Goal: Task Accomplishment & Management: Complete application form

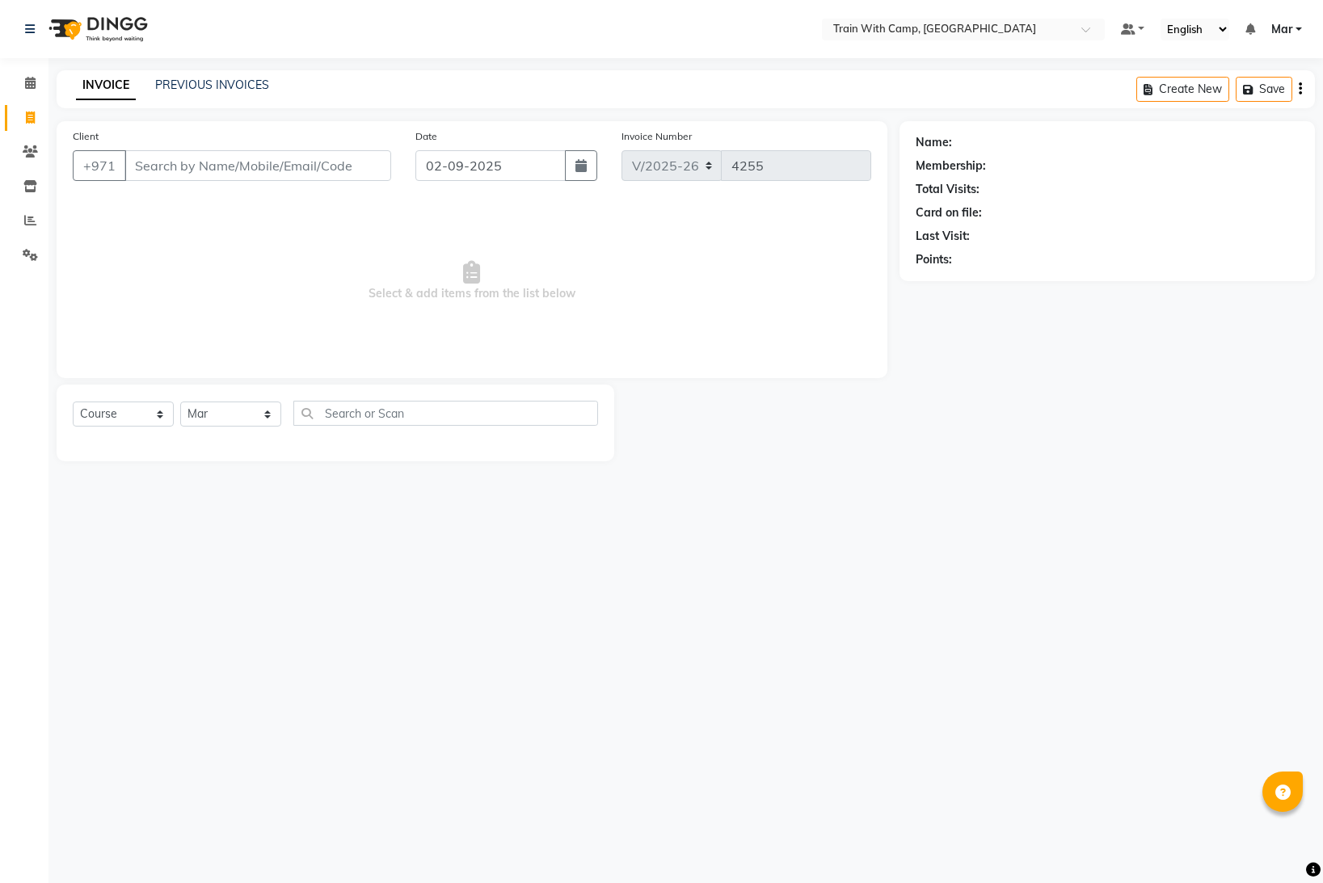
select select "910"
select select "service"
select select "14898"
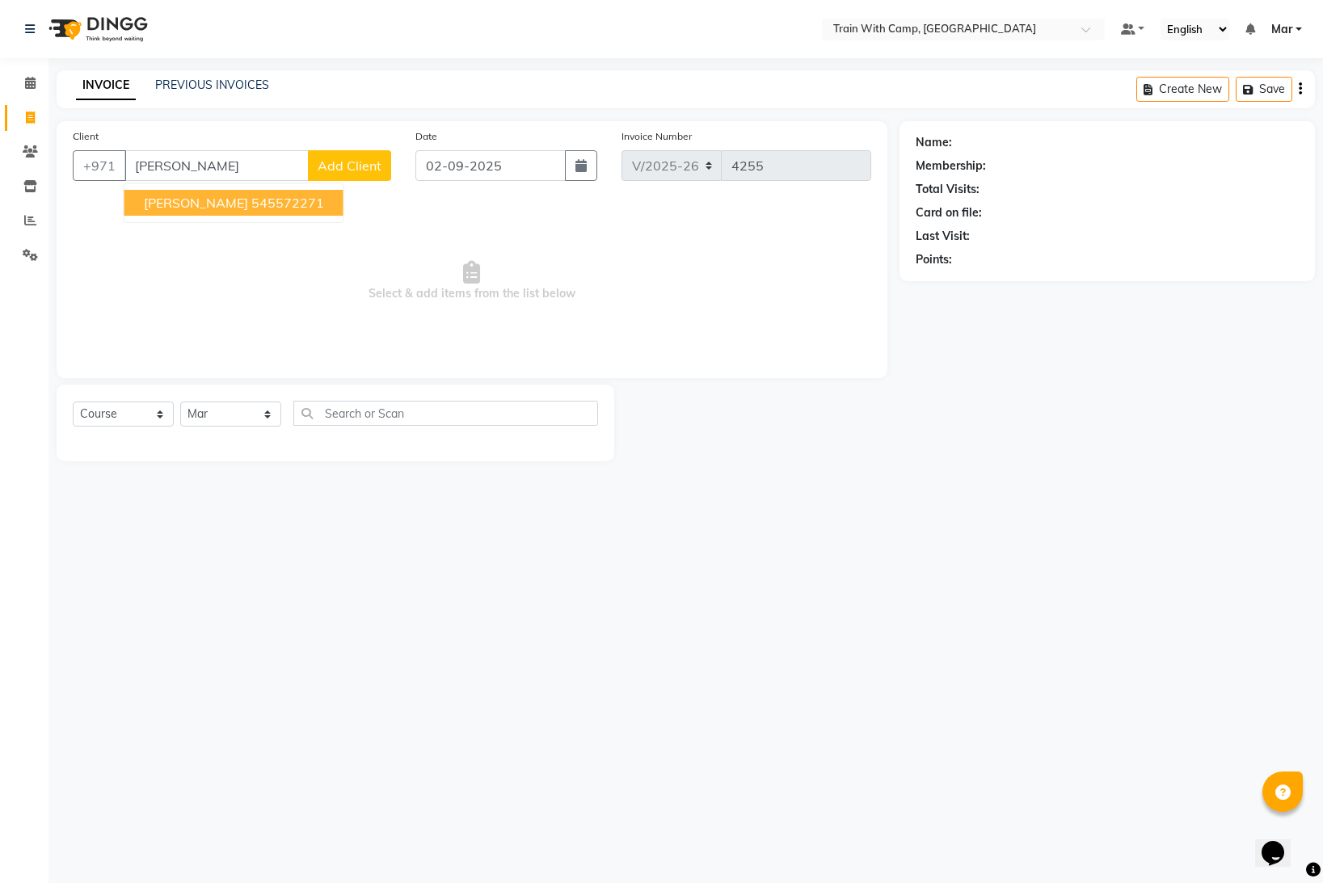
click at [153, 192] on button "[PERSON_NAME] 545572271" at bounding box center [233, 203] width 219 height 26
type input "545572271"
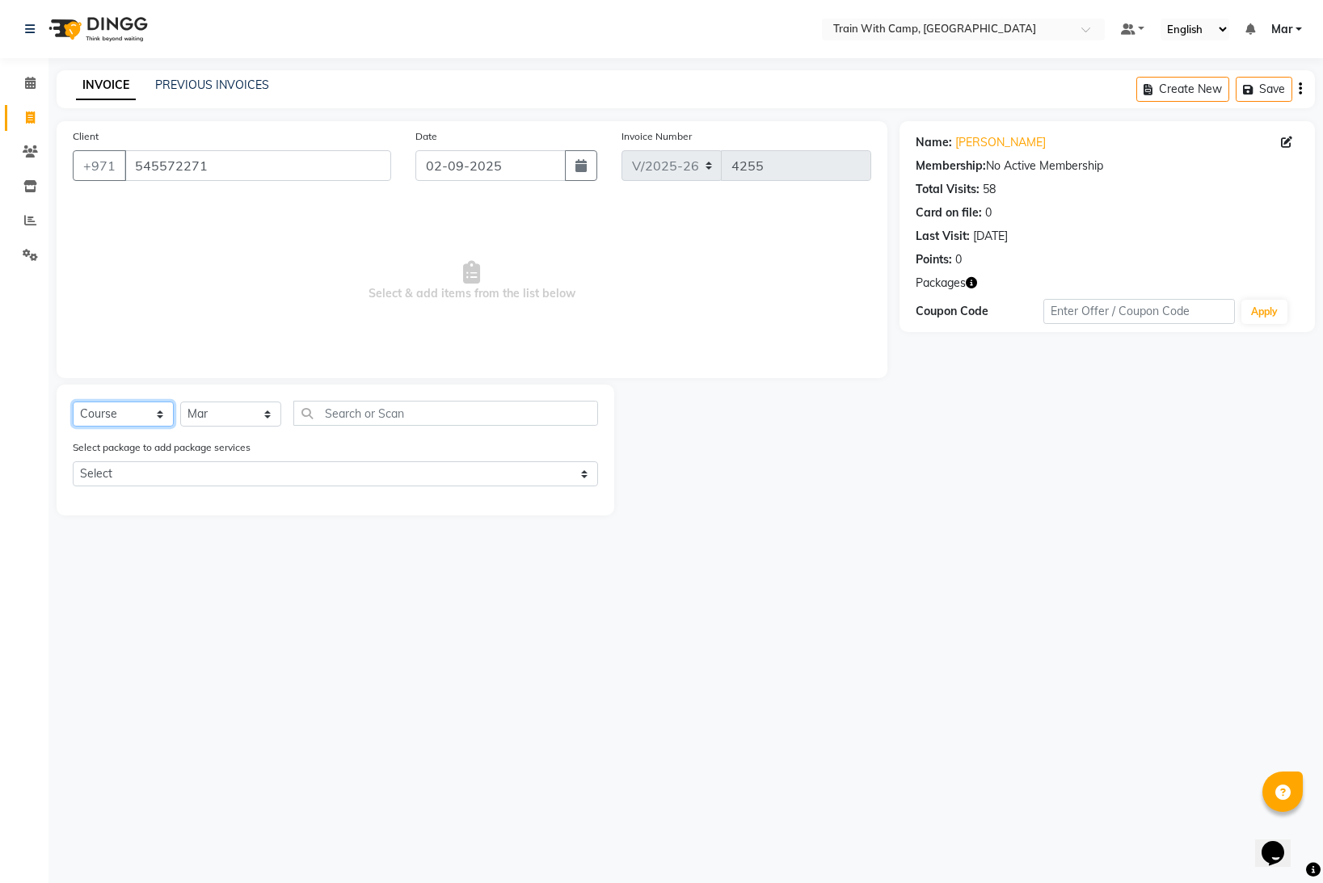
click at [138, 411] on select "Select Course Product Membership Package Voucher Prepaid Gift Card" at bounding box center [123, 414] width 101 height 25
select select "product"
click at [73, 402] on select "Select Course Product Membership Package Voucher Prepaid Gift Card" at bounding box center [123, 414] width 101 height 25
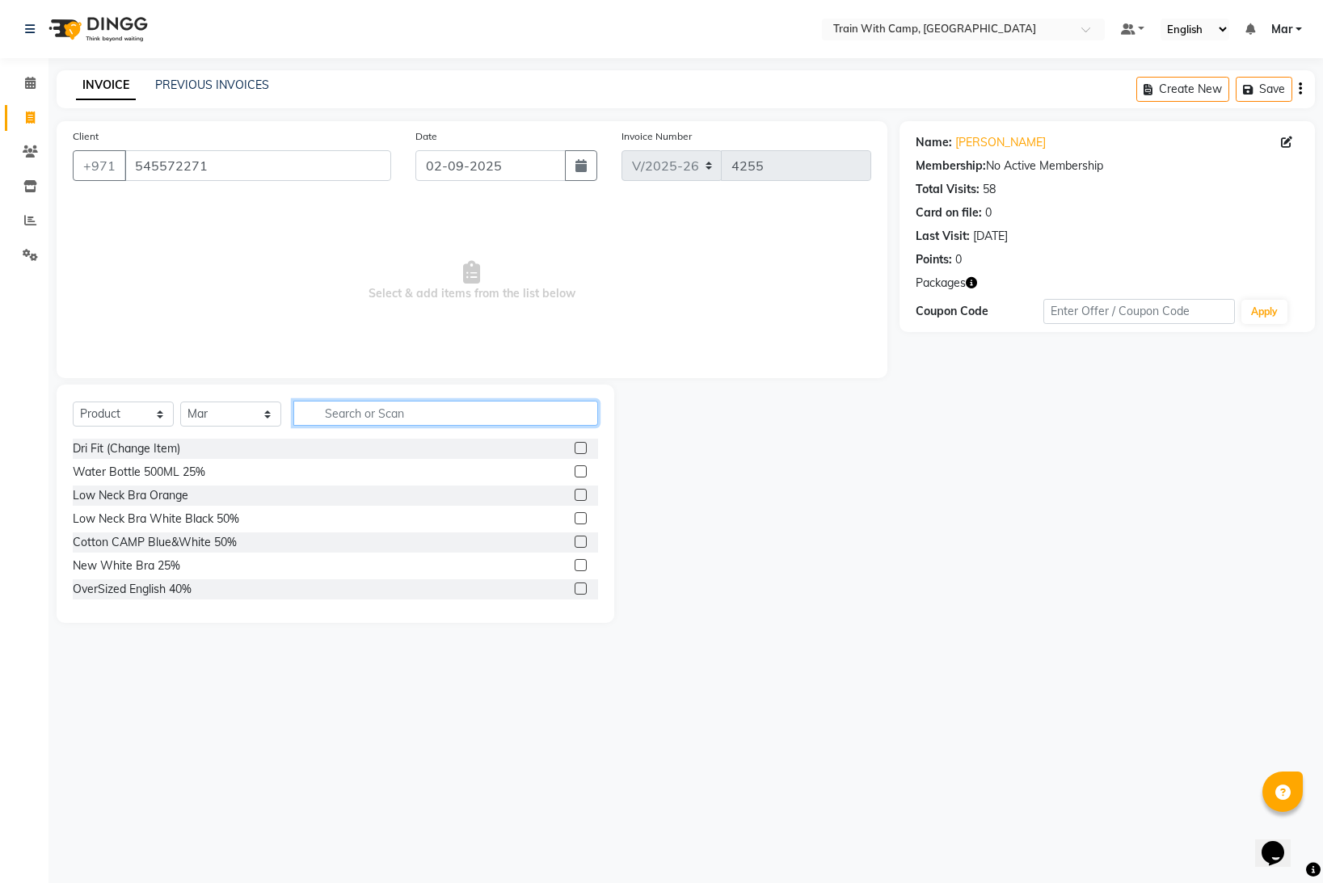
click at [358, 409] on input "text" at bounding box center [445, 413] width 305 height 25
type input "socks"
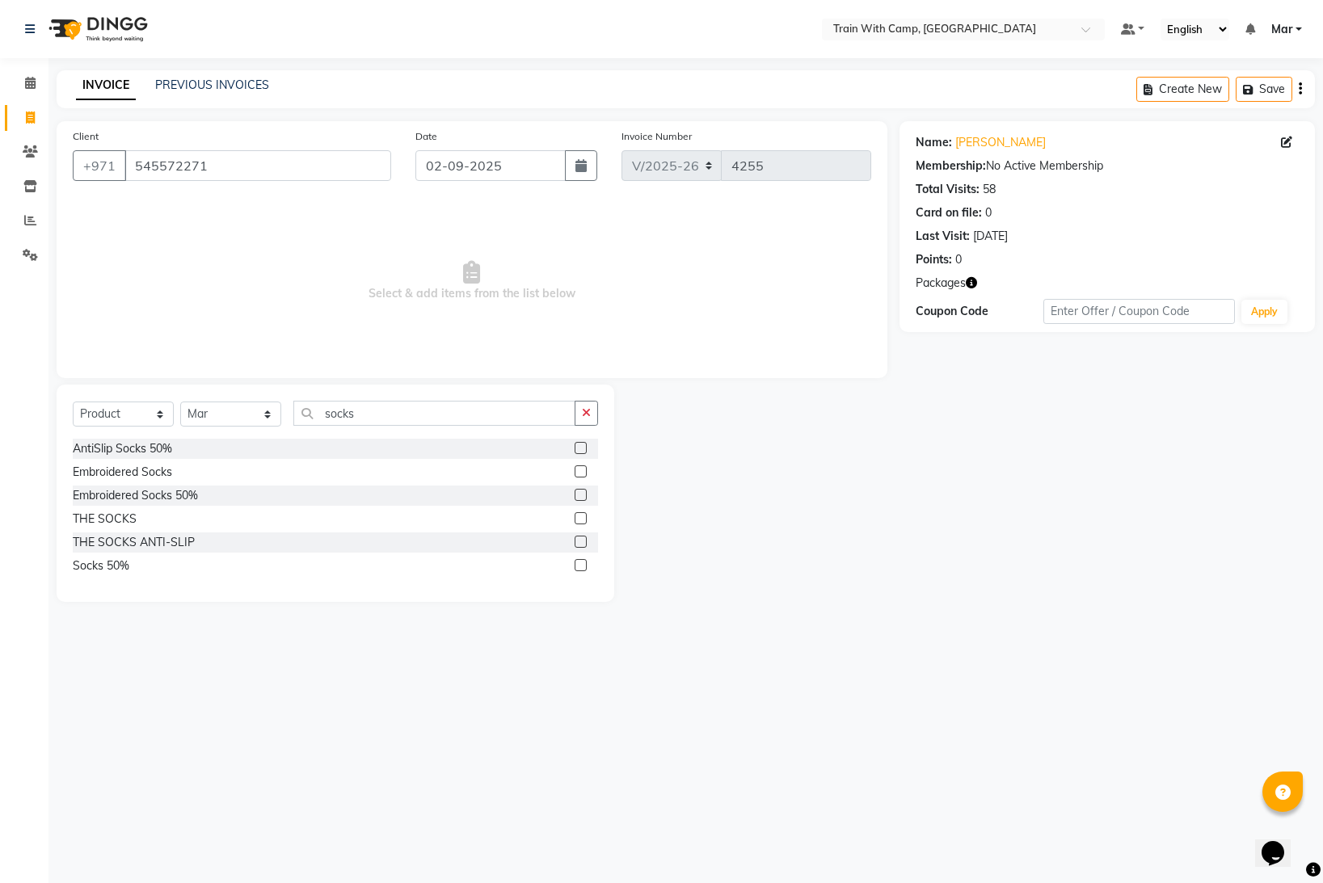
click at [581, 518] on label at bounding box center [581, 518] width 12 height 12
click at [581, 518] on input "checkbox" at bounding box center [580, 519] width 11 height 11
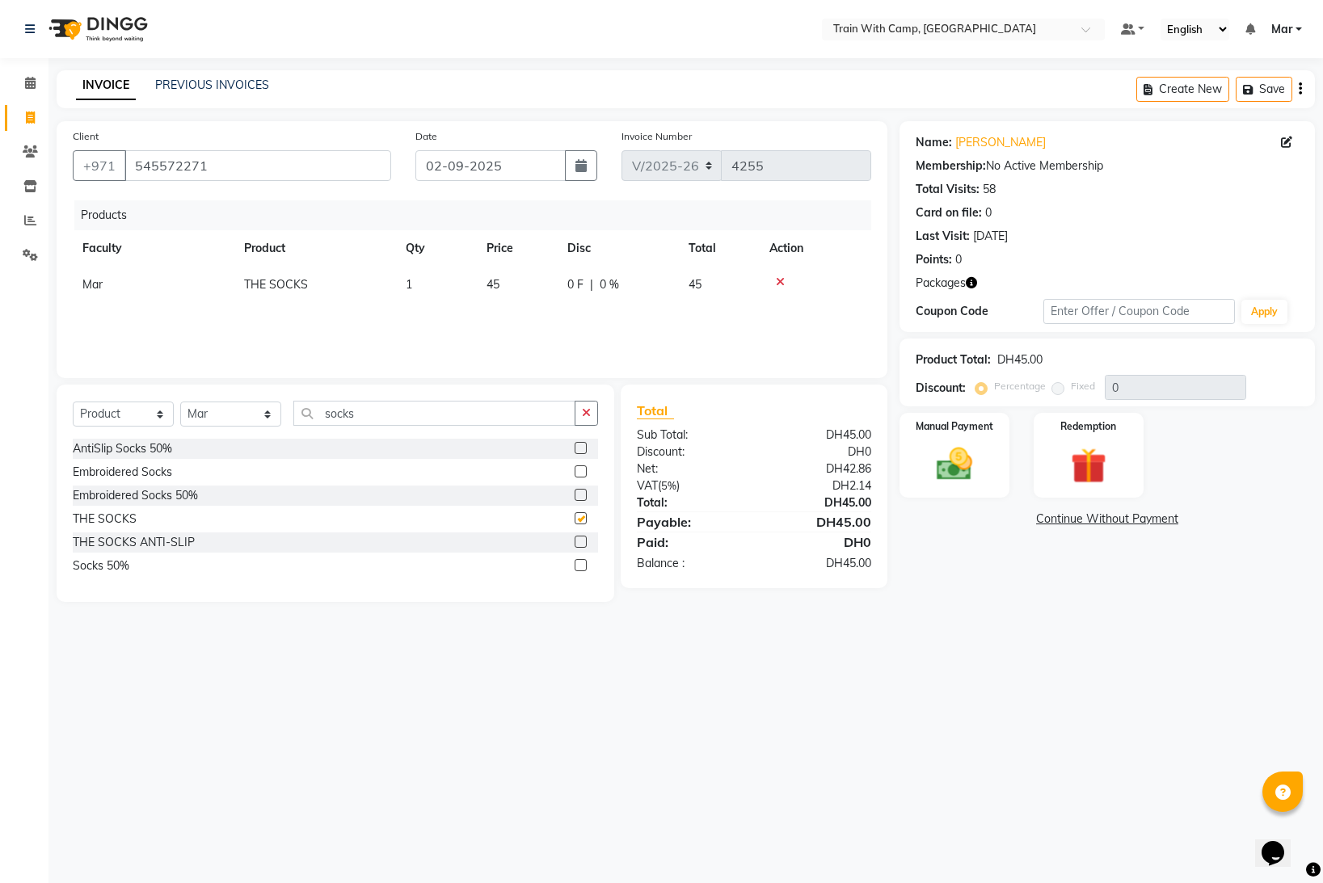
checkbox input "false"
click at [970, 452] on img at bounding box center [955, 464] width 61 height 43
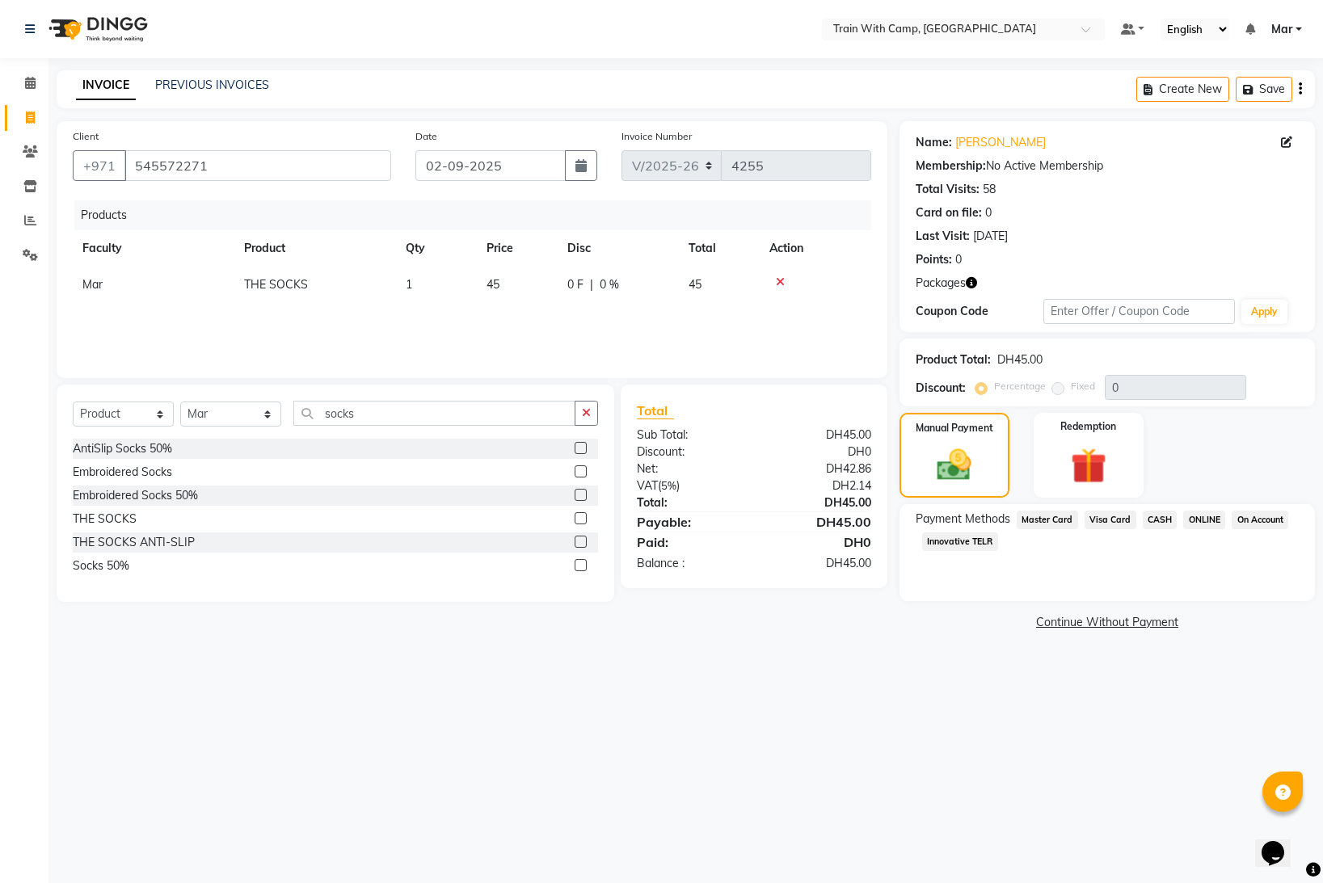
click at [1040, 521] on span "Master Card" at bounding box center [1047, 520] width 61 height 19
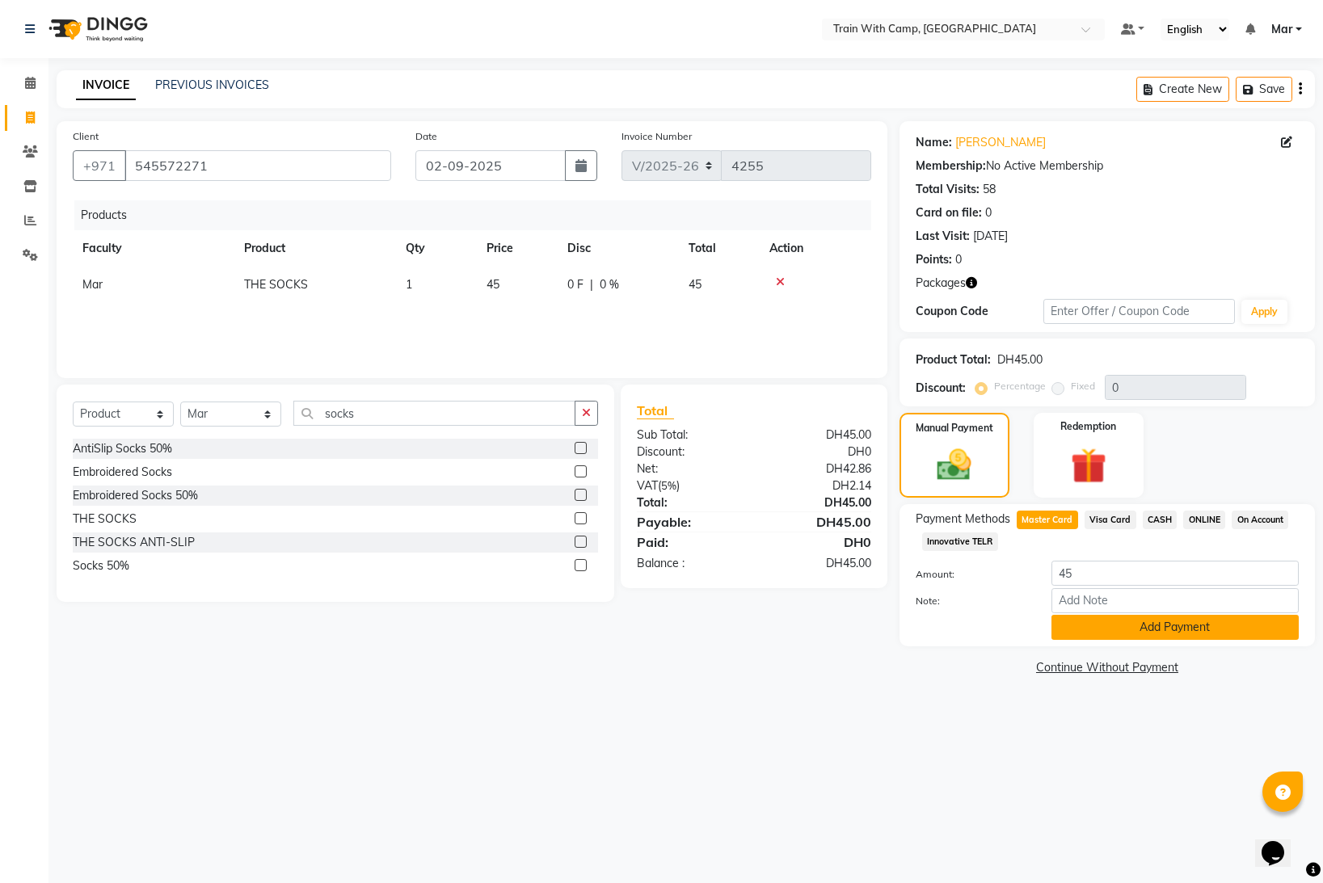
click at [1109, 626] on button "Add Payment" at bounding box center [1175, 627] width 247 height 25
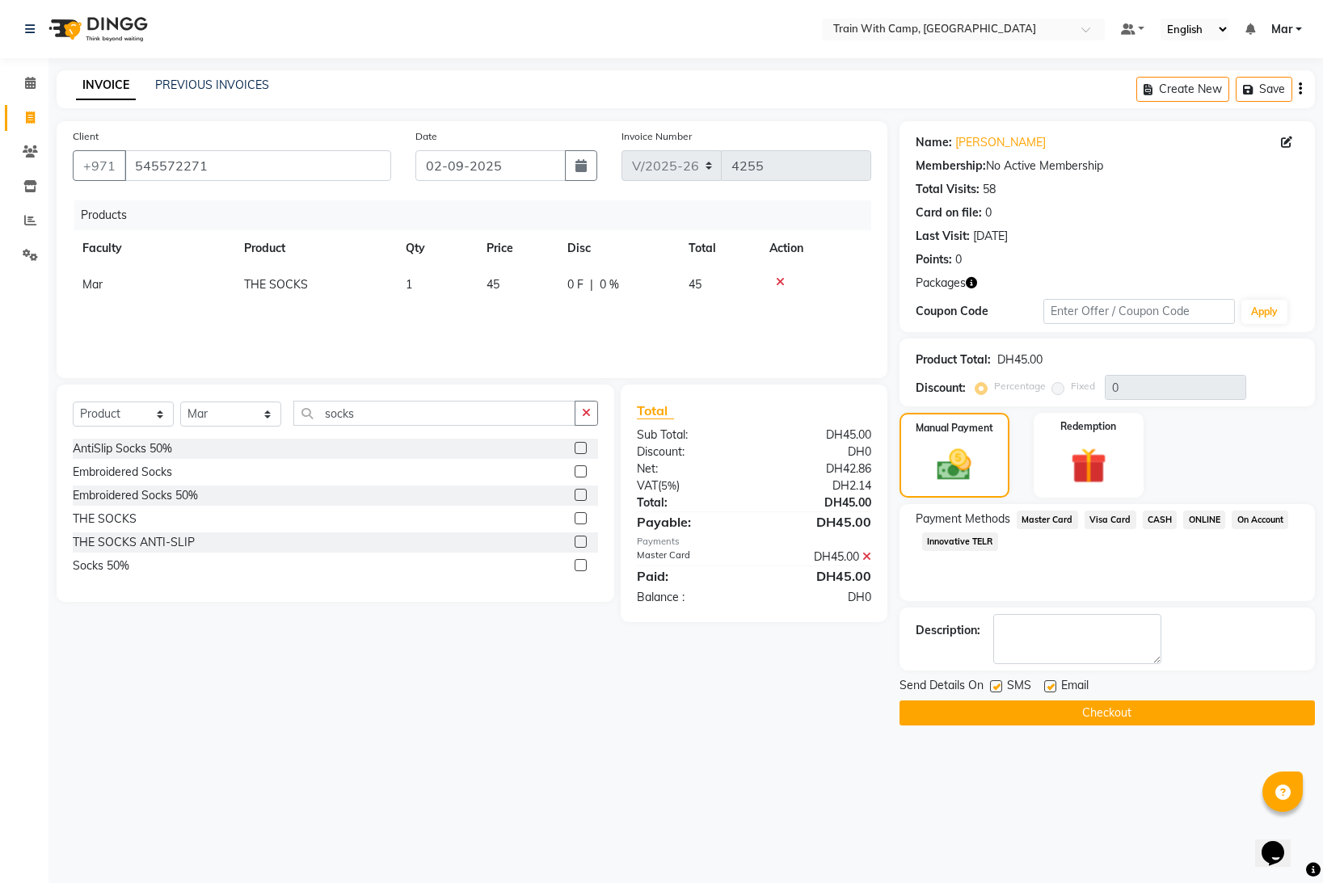
drag, startPoint x: 1050, startPoint y: 684, endPoint x: 993, endPoint y: 693, distance: 57.4
click at [1050, 684] on label at bounding box center [1050, 687] width 12 height 12
click at [1050, 684] on input "checkbox" at bounding box center [1049, 687] width 11 height 11
checkbox input "false"
click at [995, 688] on label at bounding box center [996, 687] width 12 height 12
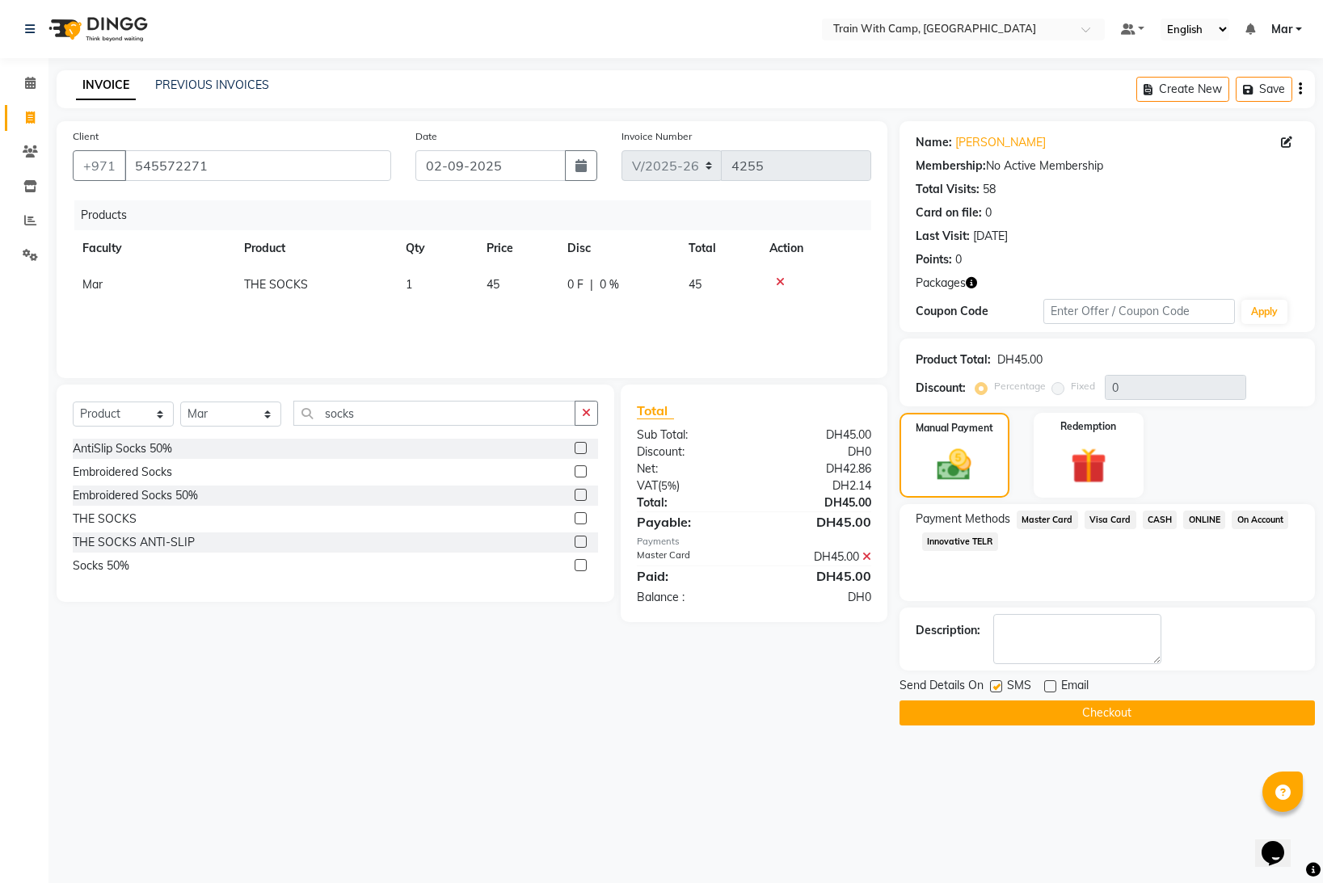
click at [995, 688] on input "checkbox" at bounding box center [995, 687] width 11 height 11
checkbox input "false"
click at [1006, 706] on button "Checkout" at bounding box center [1107, 713] width 415 height 25
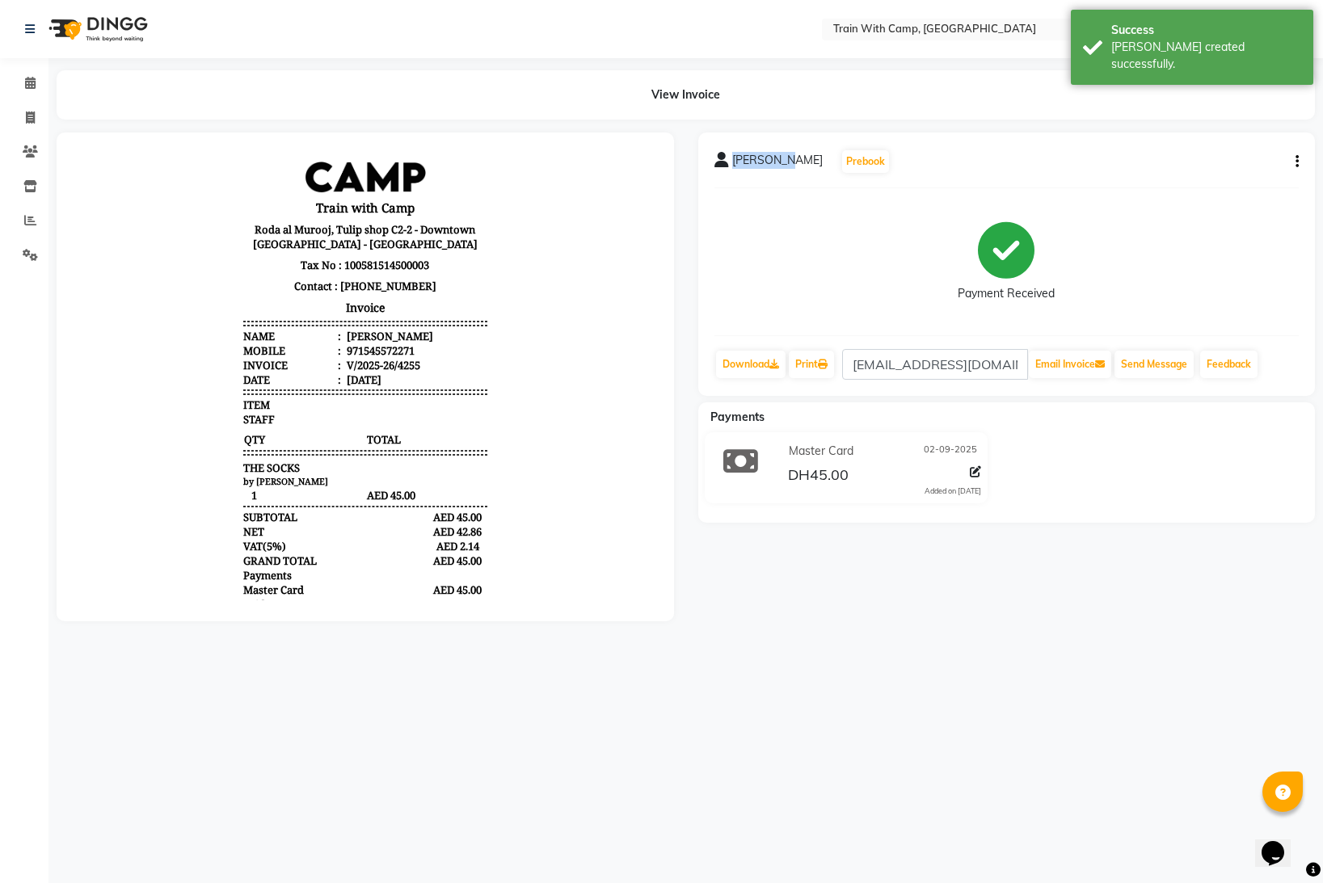
drag, startPoint x: 733, startPoint y: 158, endPoint x: 784, endPoint y: 160, distance: 50.9
click at [784, 160] on div "[PERSON_NAME] Prebook" at bounding box center [802, 162] width 176 height 26
copy span "[PERSON_NAME]"
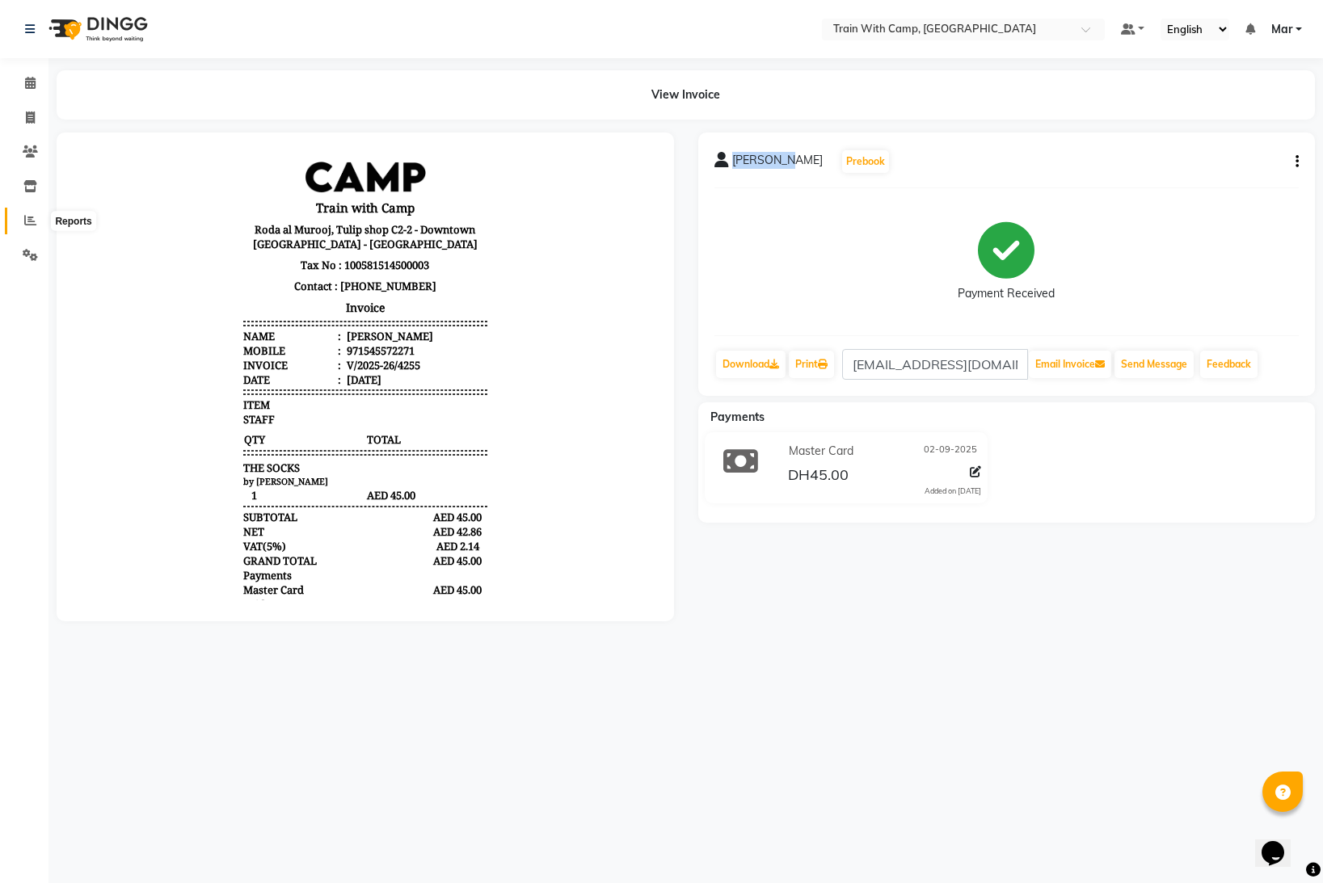
click at [21, 224] on span at bounding box center [30, 221] width 28 height 19
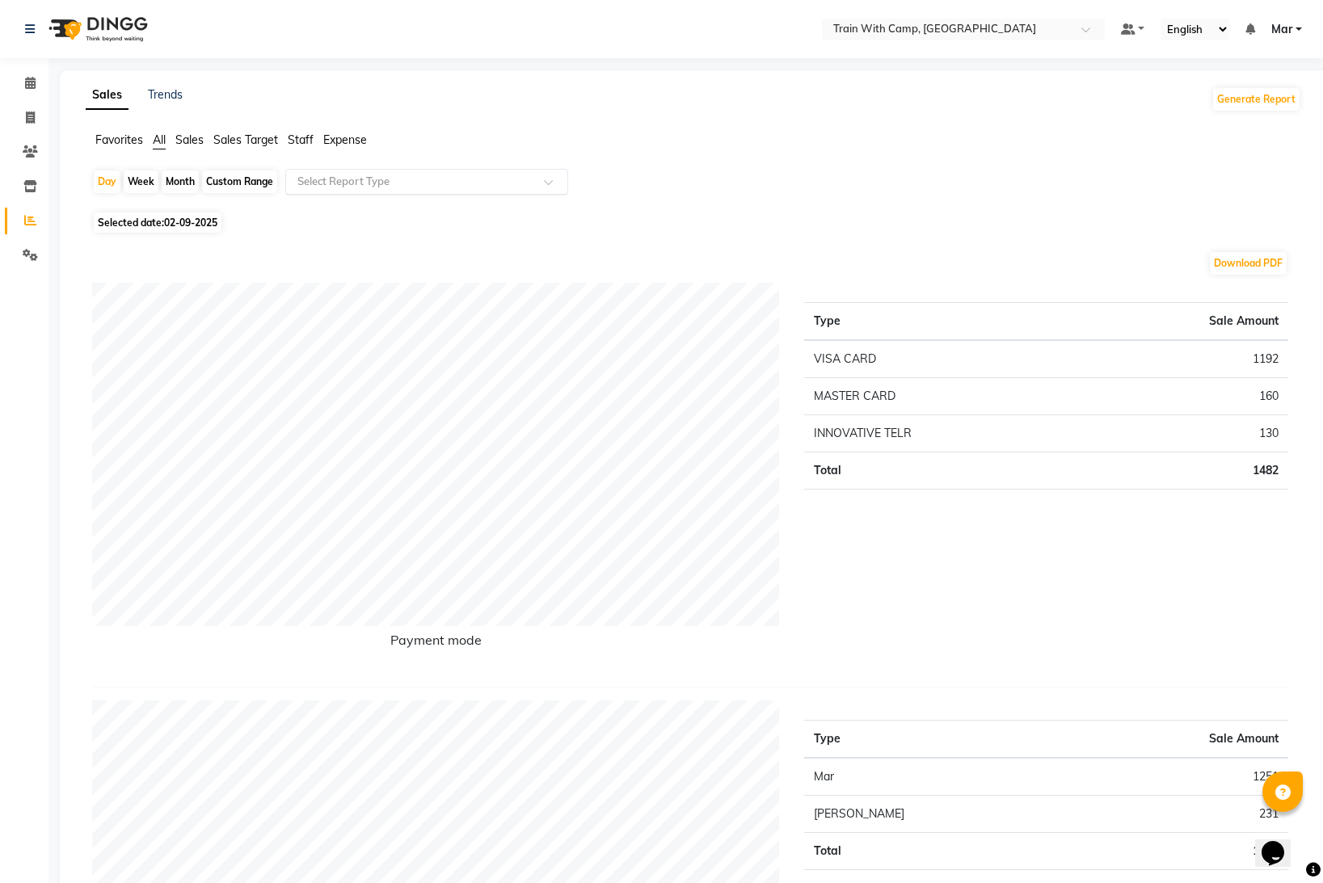
click at [512, 185] on input "text" at bounding box center [410, 182] width 233 height 16
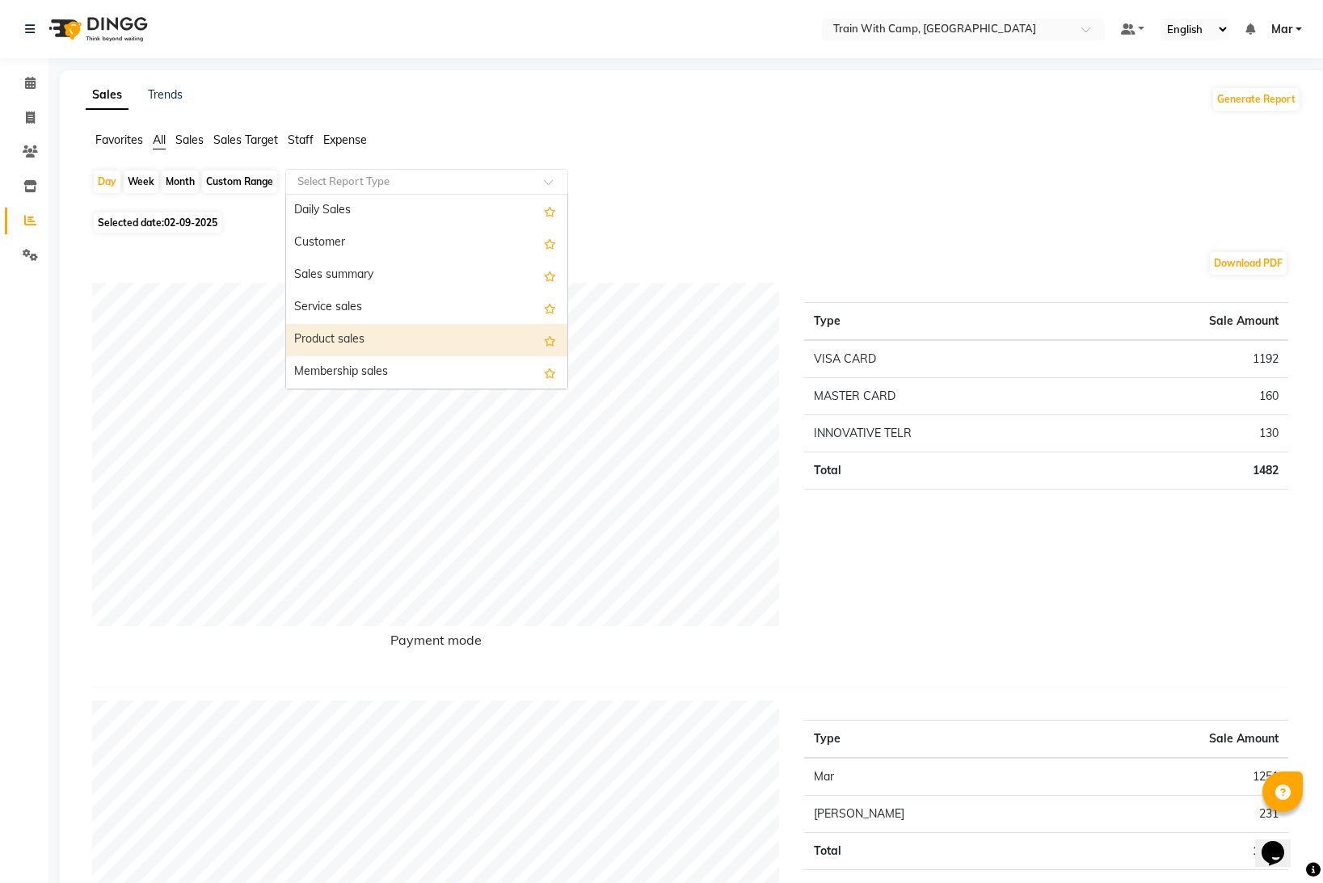
click at [415, 339] on div "Product sales" at bounding box center [426, 340] width 281 height 32
select select "full_report"
select select "csv"
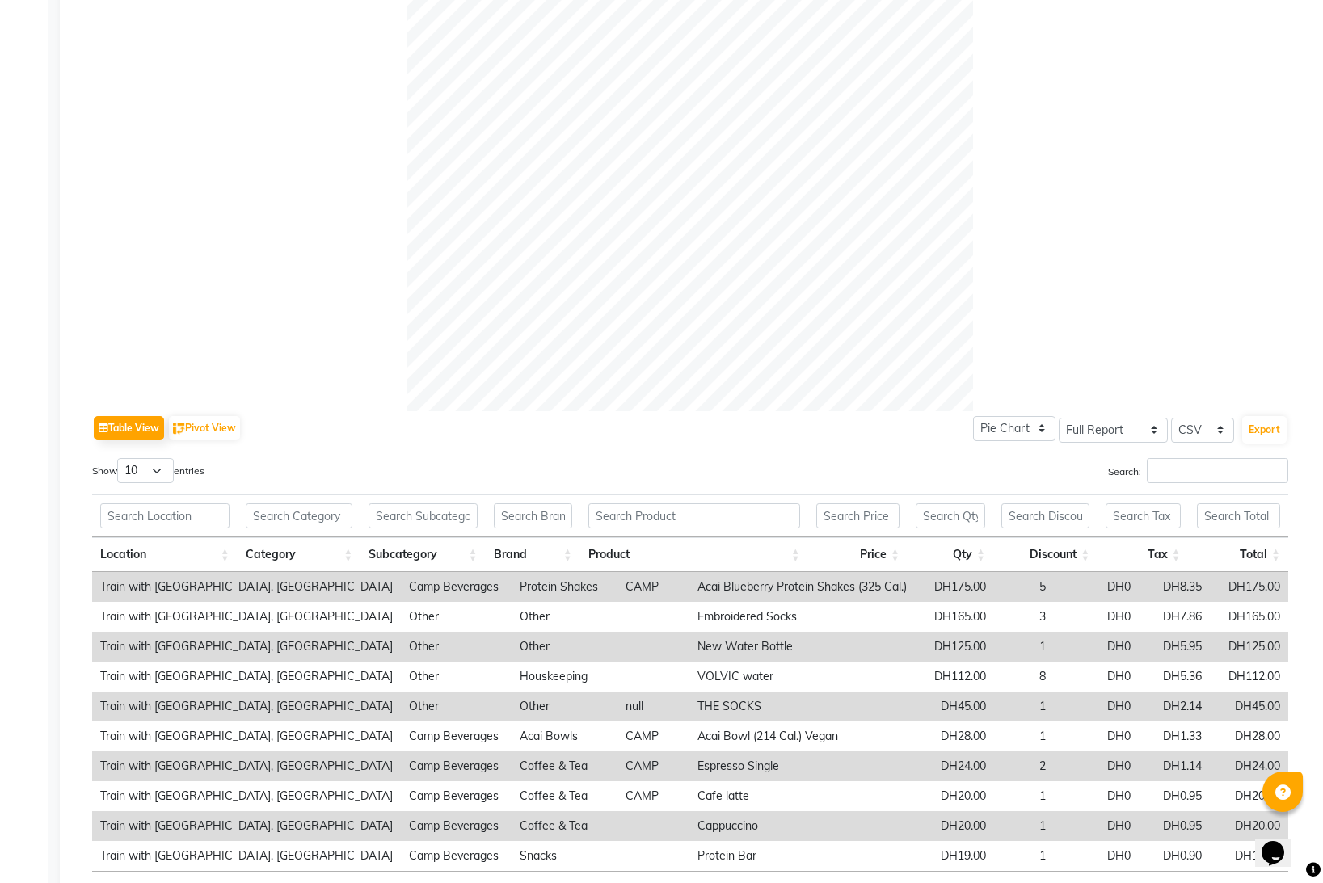
scroll to position [534, 0]
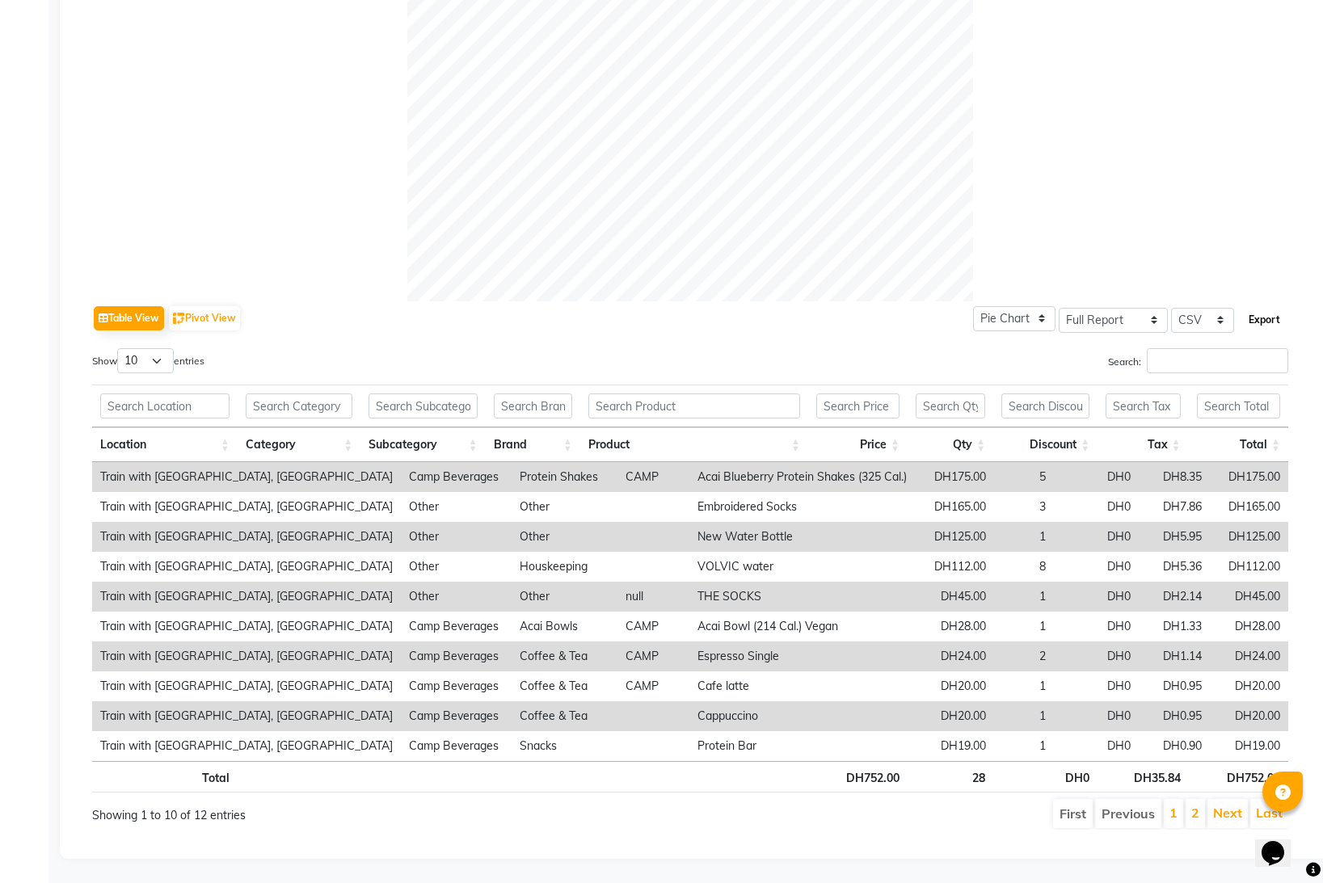
click at [1269, 321] on button "Export" at bounding box center [1264, 319] width 44 height 27
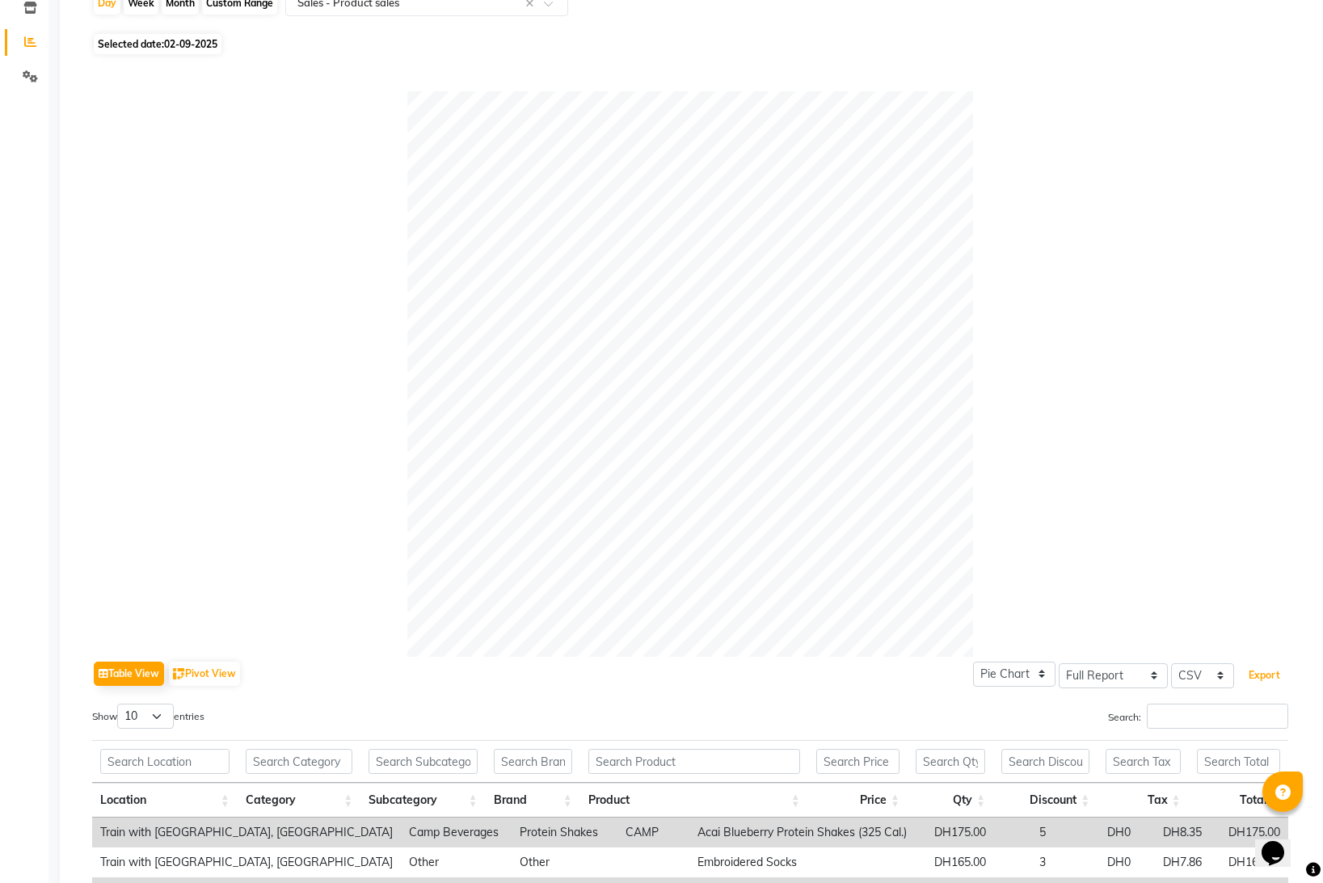
scroll to position [0, 0]
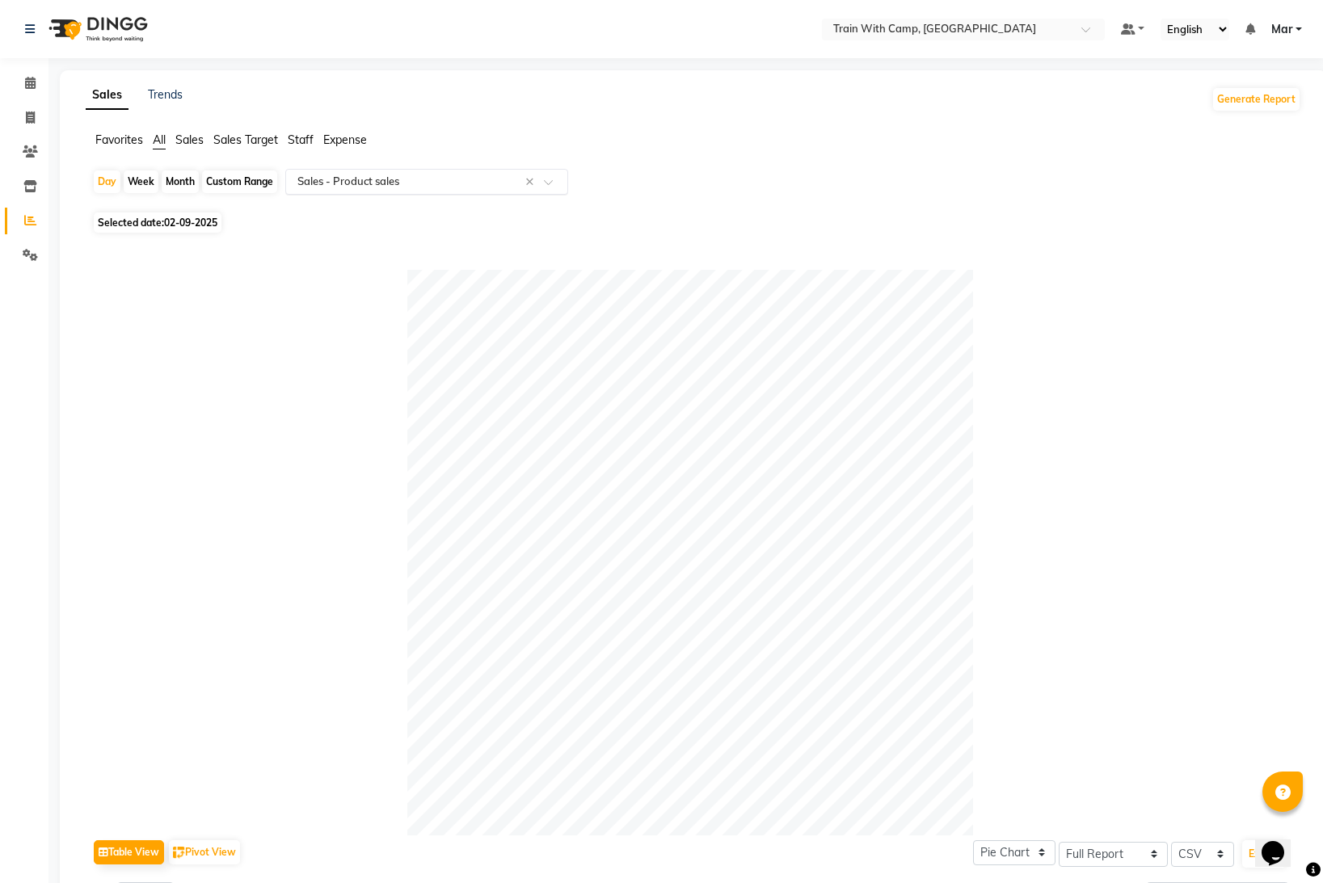
click at [545, 184] on span at bounding box center [554, 187] width 20 height 16
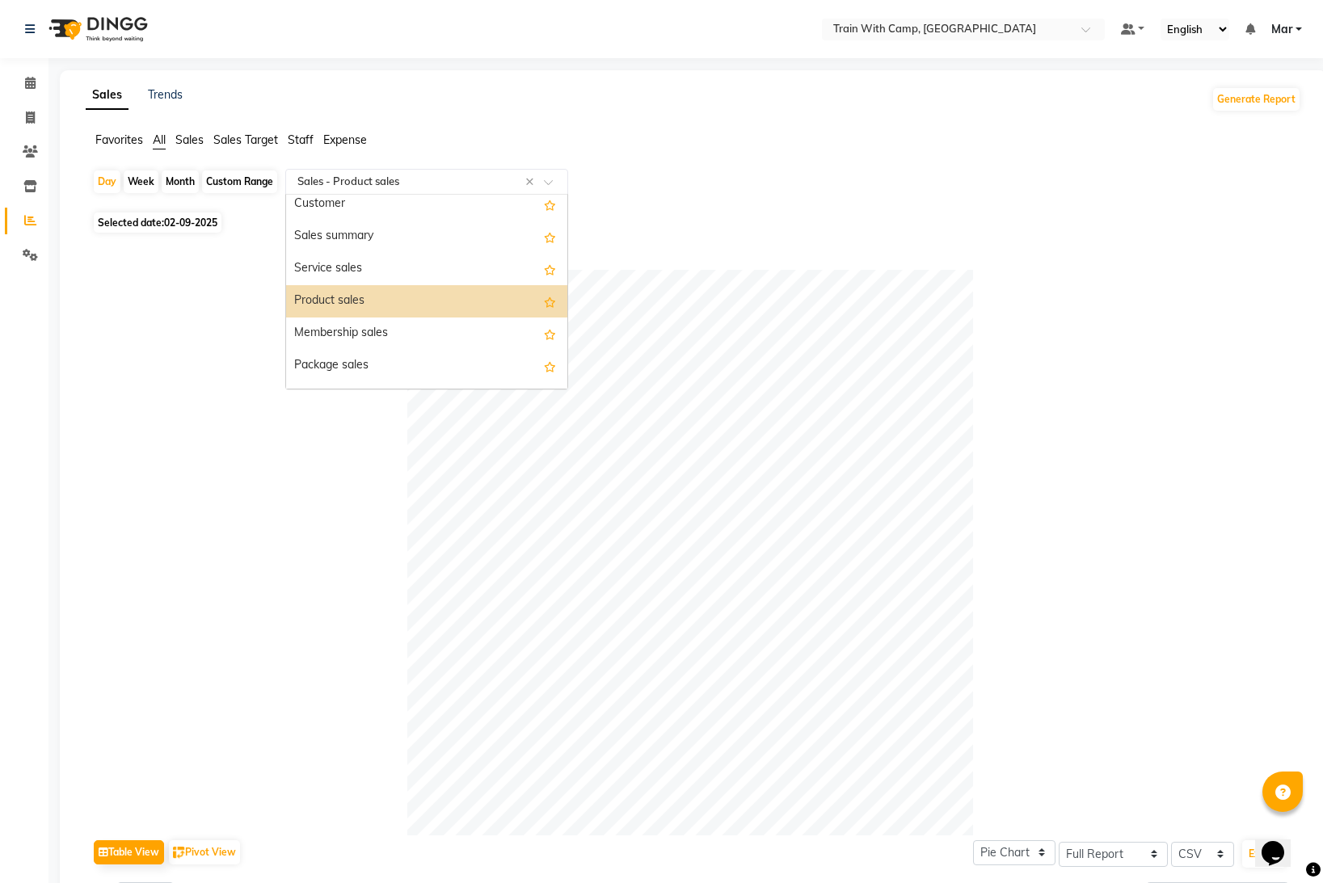
scroll to position [44, 0]
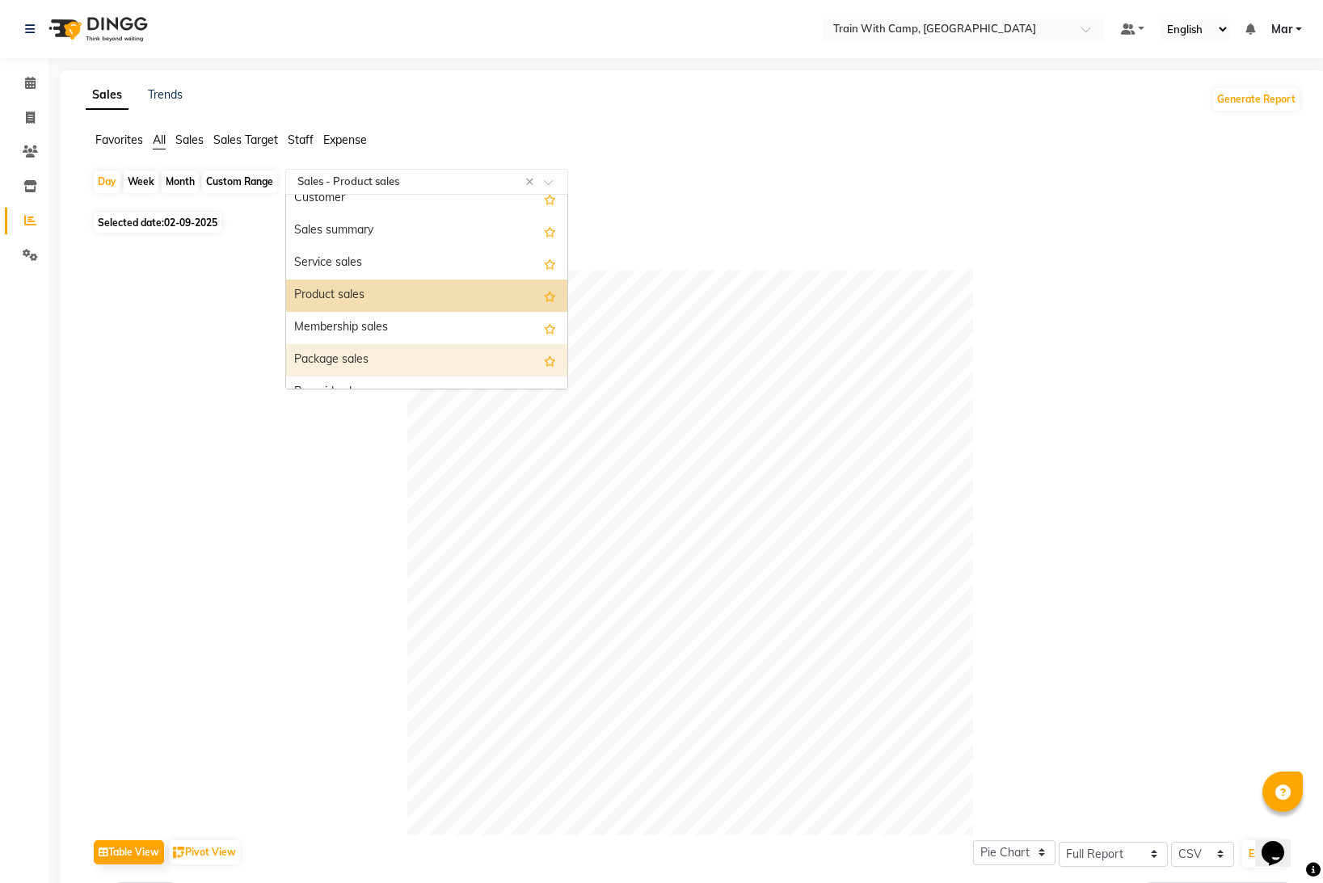
click at [423, 357] on div "Package sales" at bounding box center [426, 360] width 281 height 32
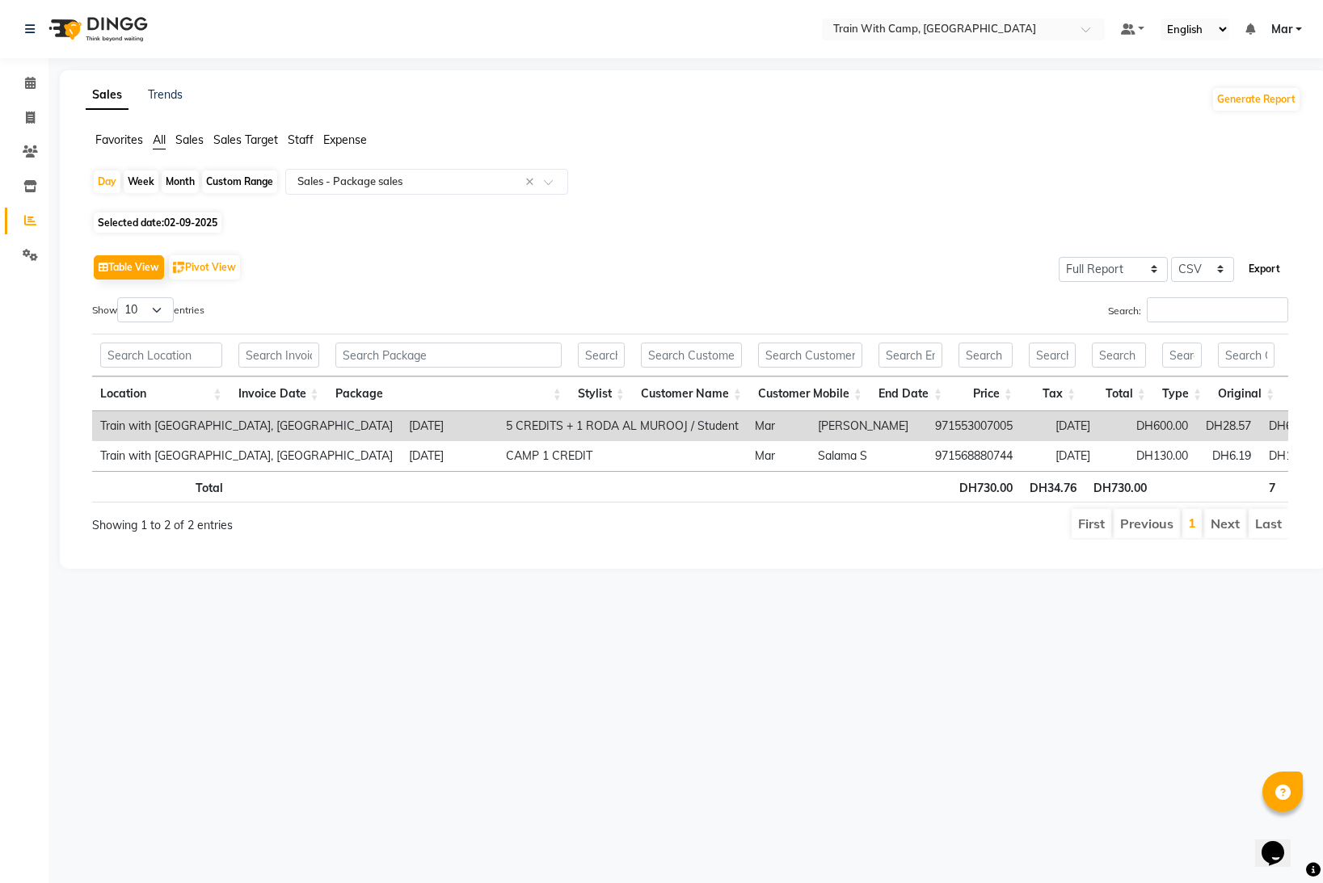
click at [1265, 273] on button "Export" at bounding box center [1264, 268] width 44 height 27
click at [1266, 97] on button "Generate Report" at bounding box center [1256, 99] width 86 height 23
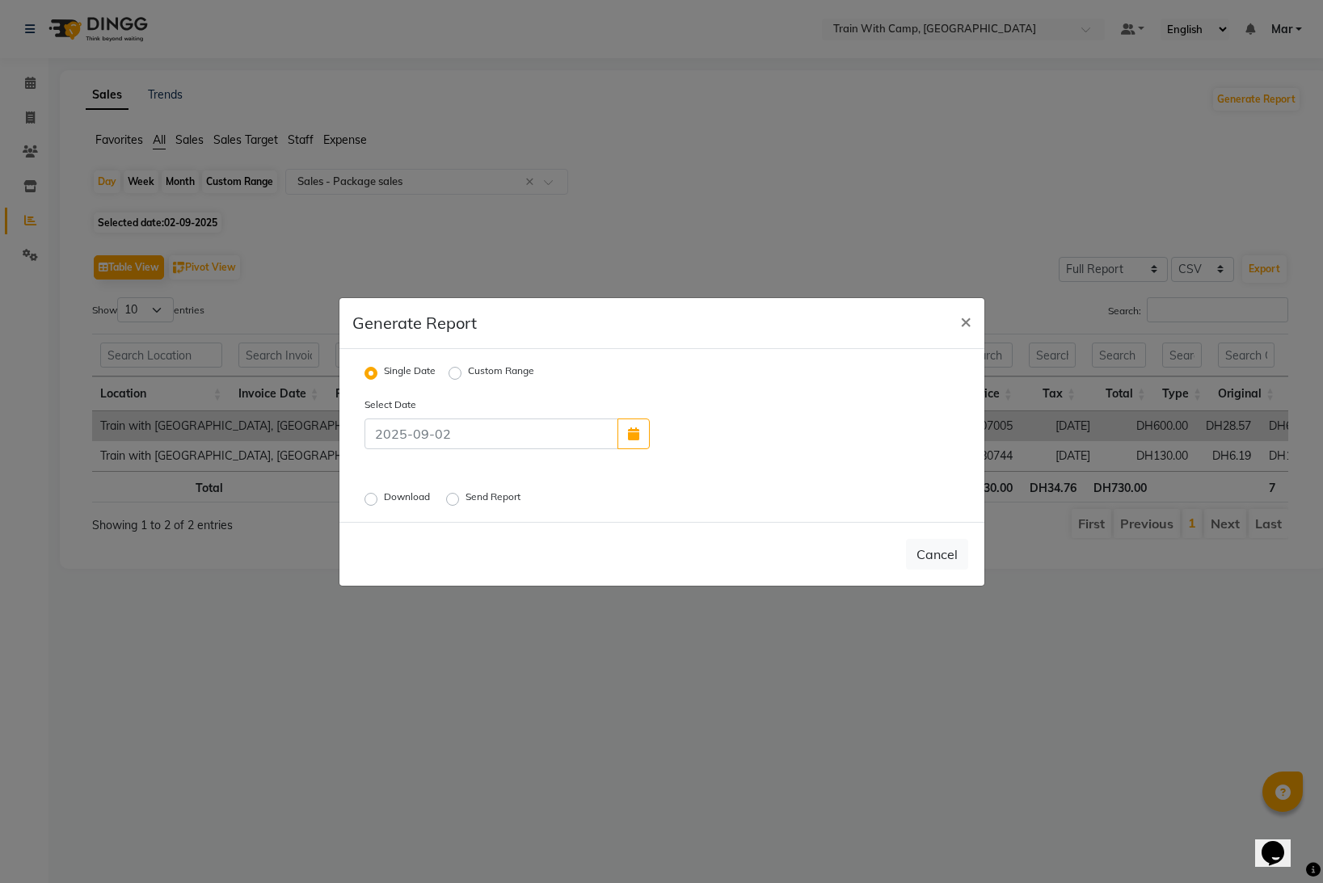
click at [384, 503] on label "Download" at bounding box center [408, 499] width 49 height 19
click at [374, 503] on input "Download" at bounding box center [373, 498] width 11 height 11
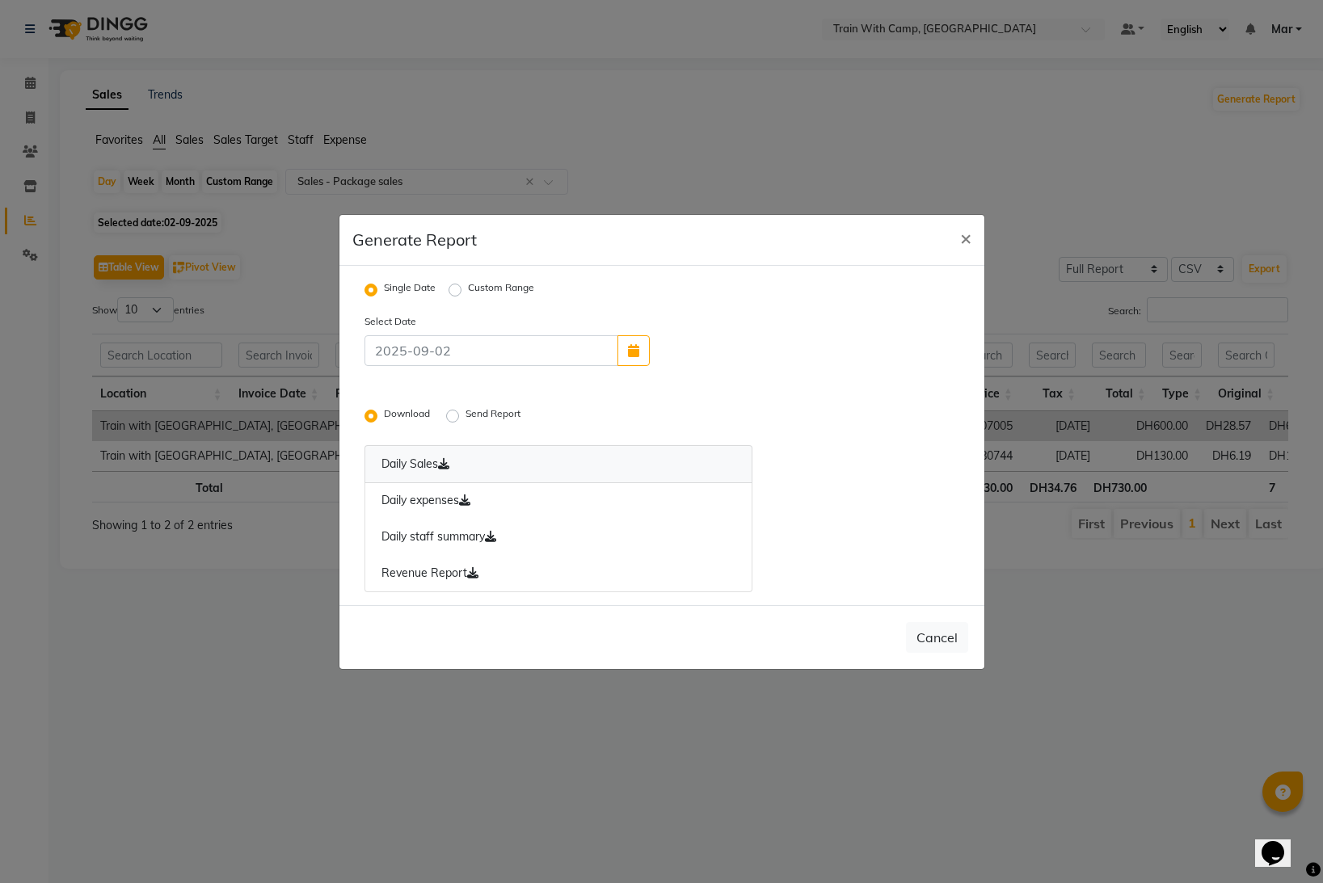
click at [400, 466] on link "Daily Sales" at bounding box center [559, 464] width 389 height 38
click at [432, 500] on link "Daily expenses" at bounding box center [559, 501] width 389 height 37
click at [452, 533] on link "Daily staff summary" at bounding box center [559, 537] width 389 height 37
click at [451, 576] on link "Revenue Report" at bounding box center [559, 573] width 389 height 37
click at [962, 240] on span "×" at bounding box center [965, 237] width 11 height 24
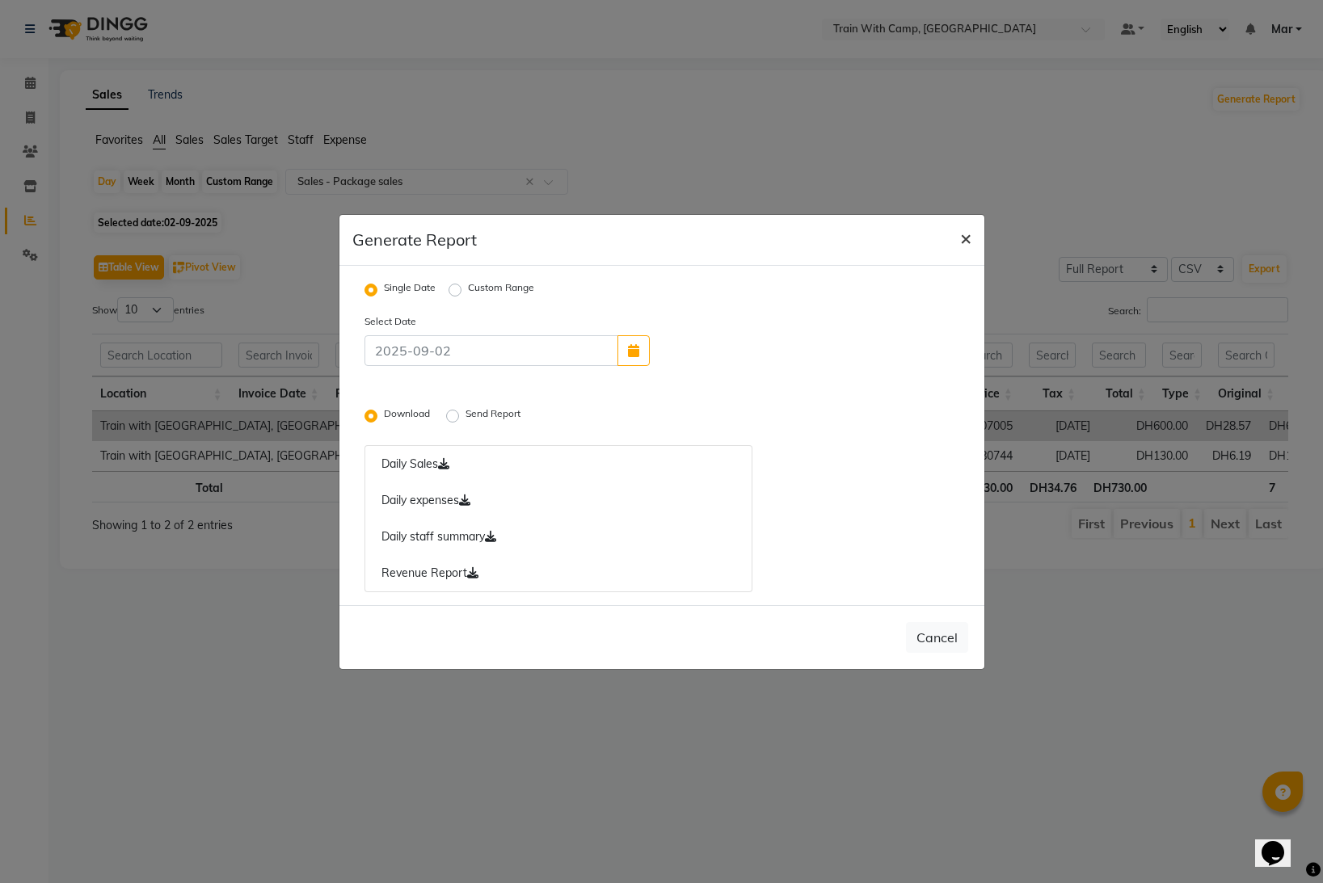
radio input "false"
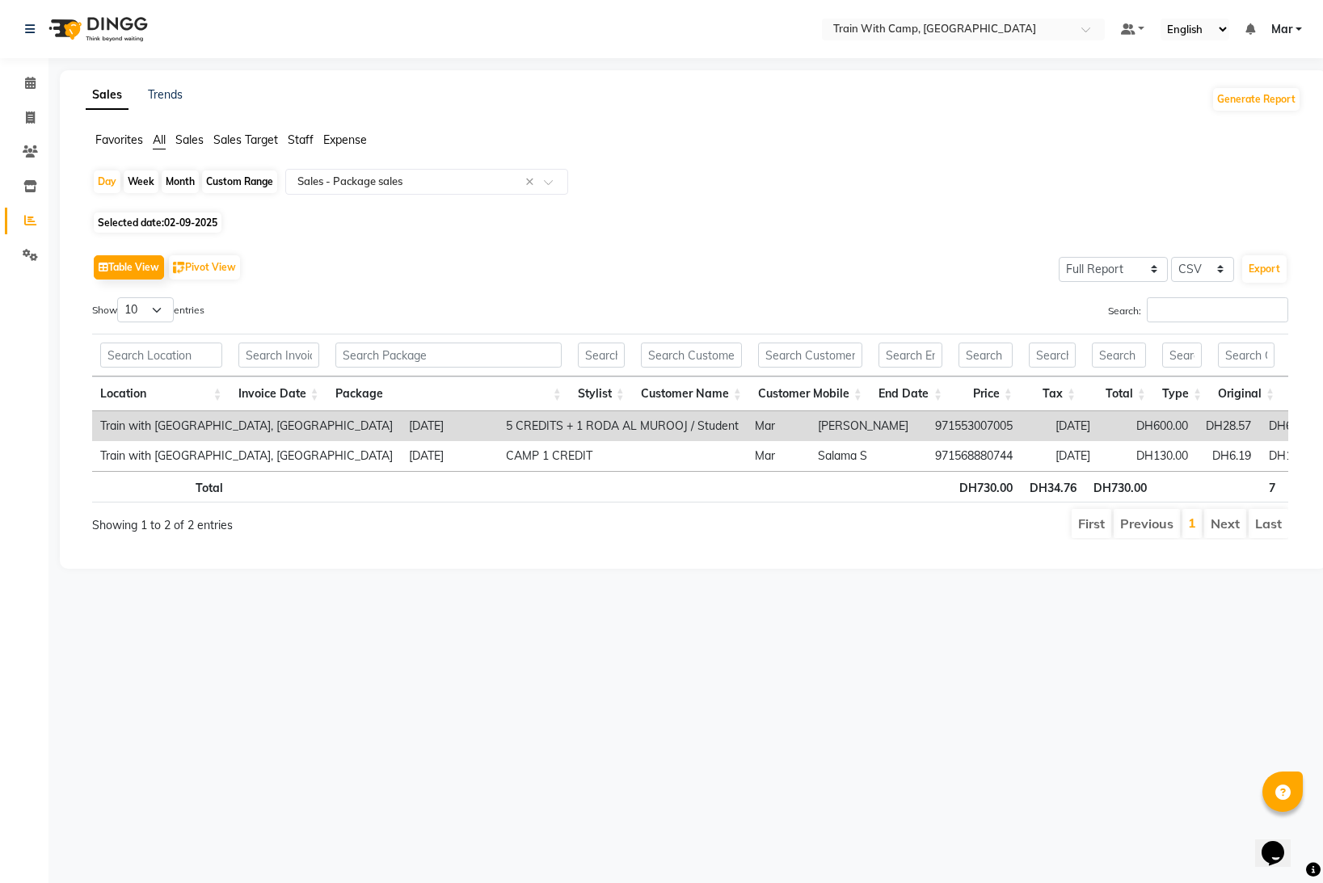
click at [1288, 35] on span "Mar" at bounding box center [1281, 29] width 21 height 17
click at [1224, 113] on link "Sign out" at bounding box center [1219, 111] width 148 height 25
